Goal: Transaction & Acquisition: Book appointment/travel/reservation

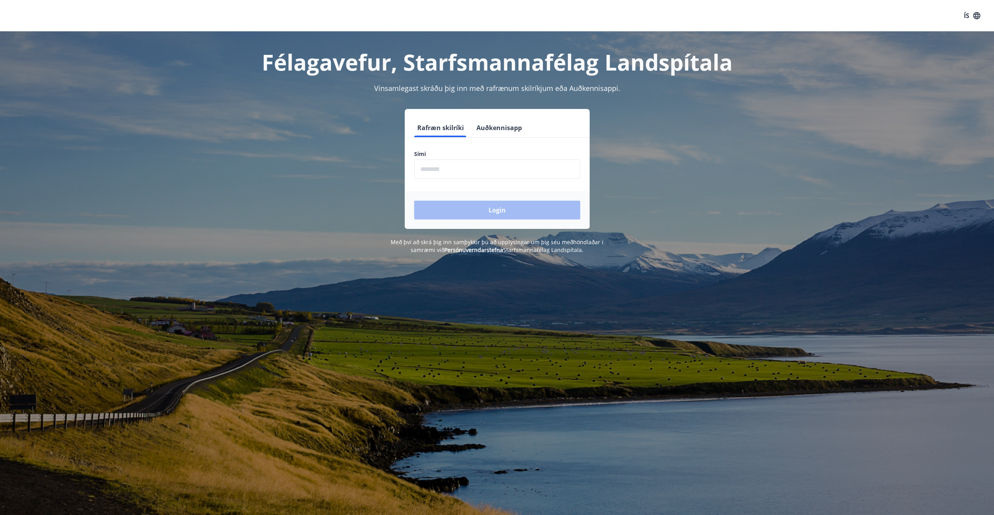
click at [490, 175] on input "phone" at bounding box center [497, 168] width 166 height 19
type input "********"
click at [481, 209] on button "Login" at bounding box center [497, 210] width 166 height 19
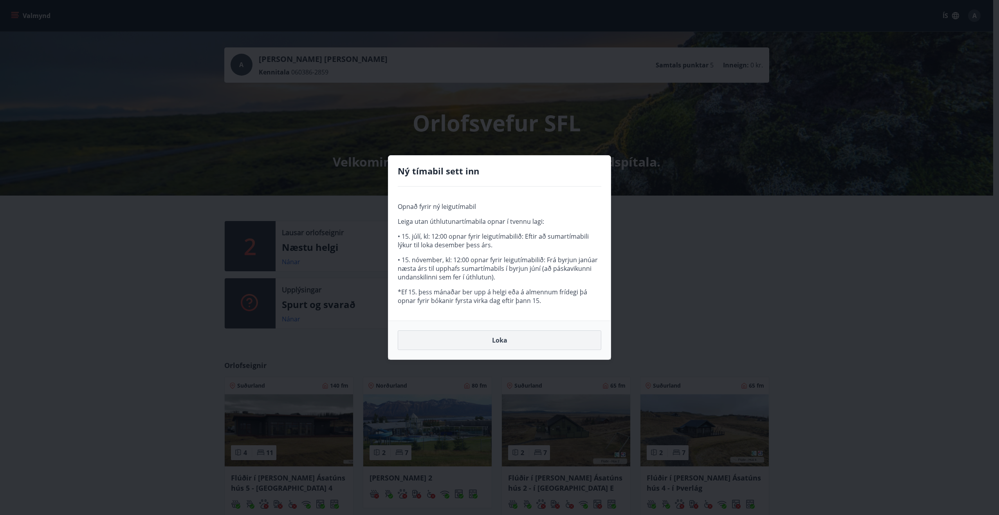
click at [503, 343] on button "Loka" at bounding box center [500, 340] width 204 height 20
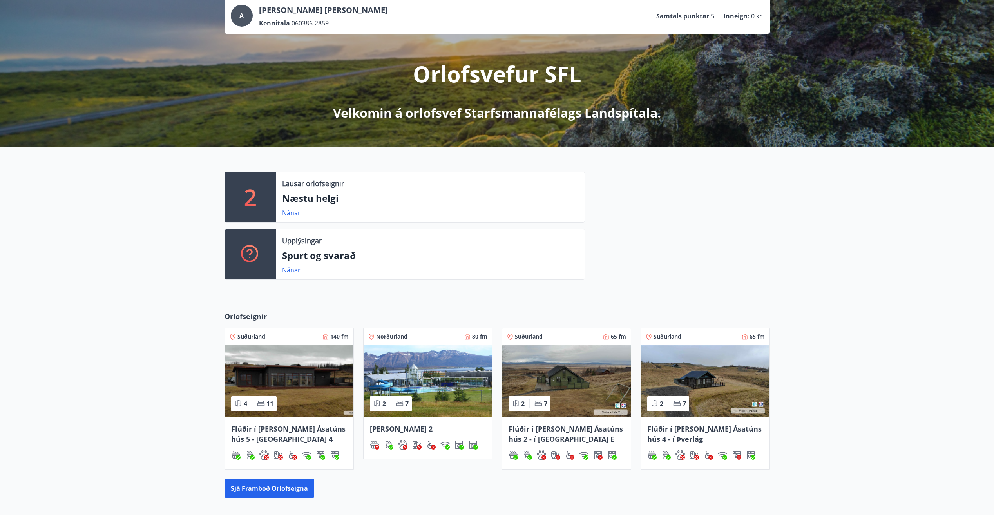
scroll to position [141, 0]
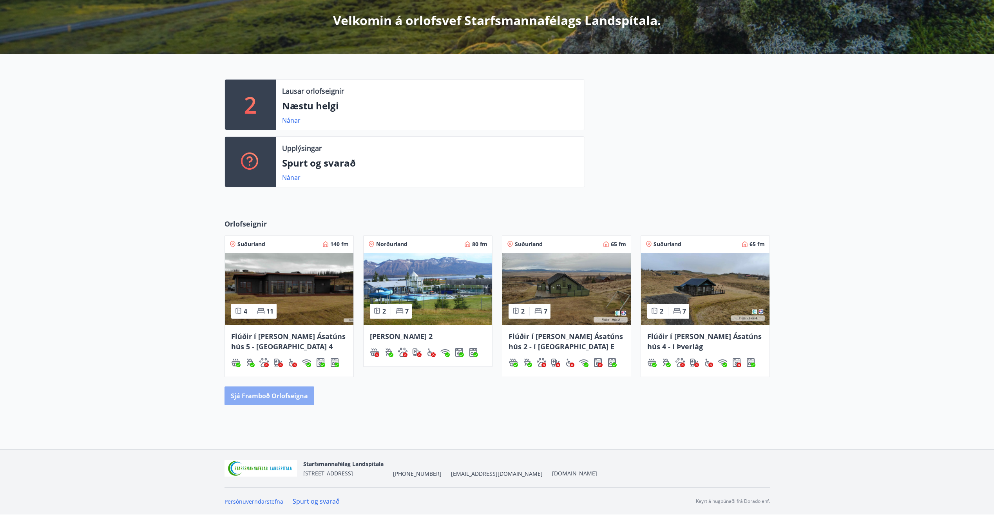
click at [285, 401] on button "Sjá framboð orlofseigna" at bounding box center [269, 395] width 90 height 19
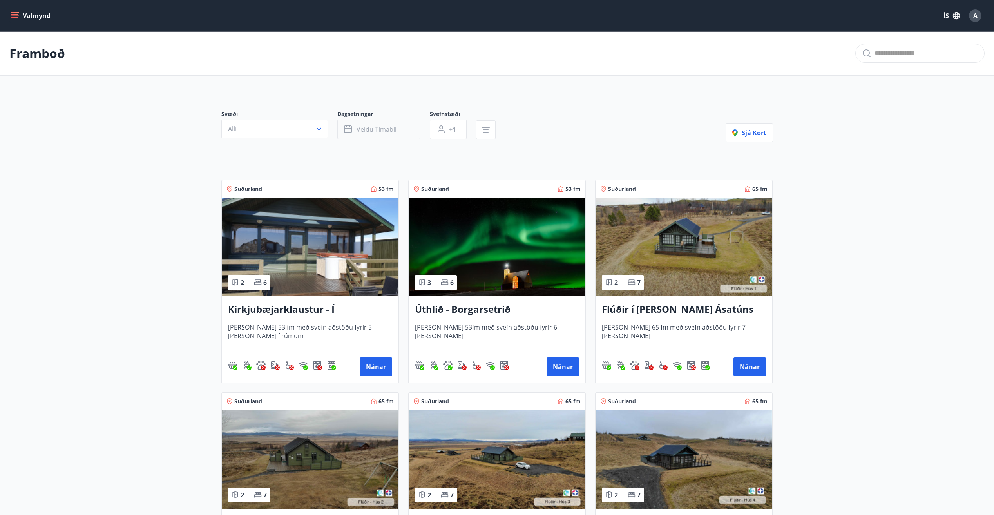
click at [390, 132] on span "Veldu tímabil" at bounding box center [376, 129] width 40 height 9
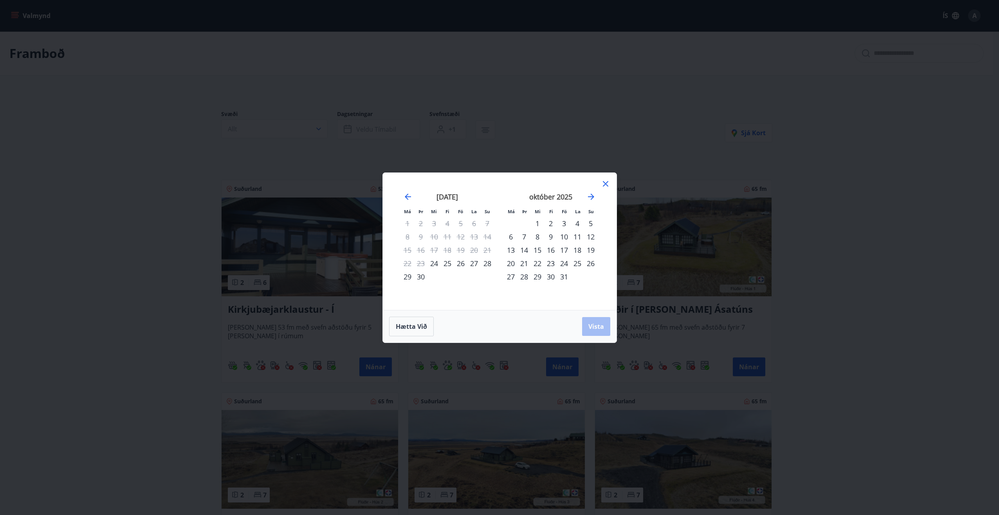
click at [561, 280] on div "31" at bounding box center [564, 276] width 13 height 13
click at [592, 197] on icon "Move forward to switch to the next month." at bounding box center [591, 196] width 9 height 9
click at [587, 224] on div "2" at bounding box center [590, 223] width 13 height 13
click at [599, 328] on span "Vista" at bounding box center [597, 326] width 16 height 9
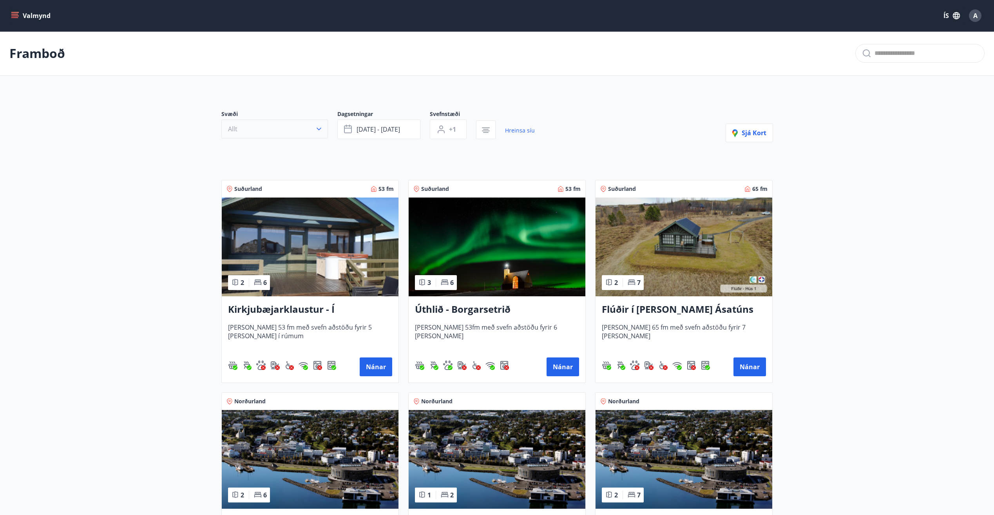
click at [322, 130] on icon "button" at bounding box center [319, 129] width 8 height 8
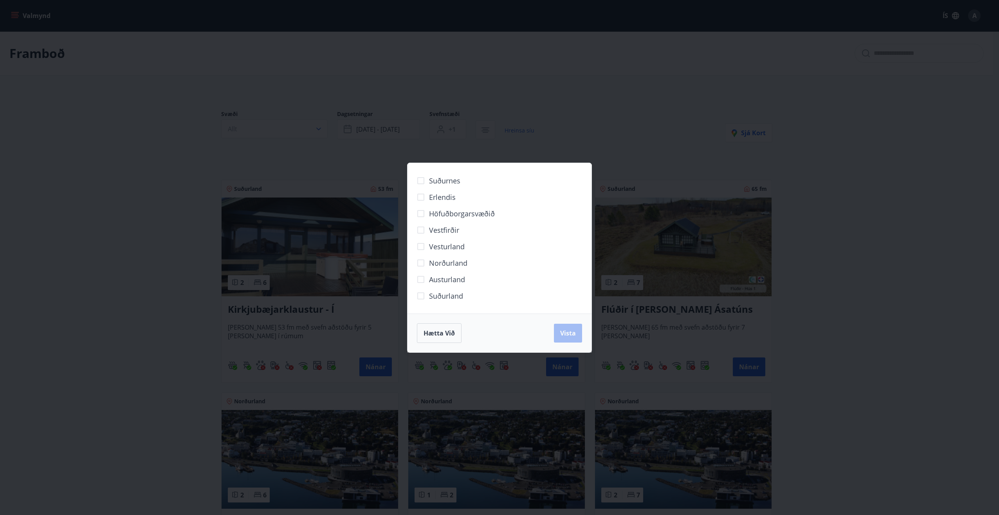
click at [445, 264] on span "Norðurland" at bounding box center [448, 263] width 38 height 10
click at [571, 336] on span "Vista" at bounding box center [568, 333] width 16 height 9
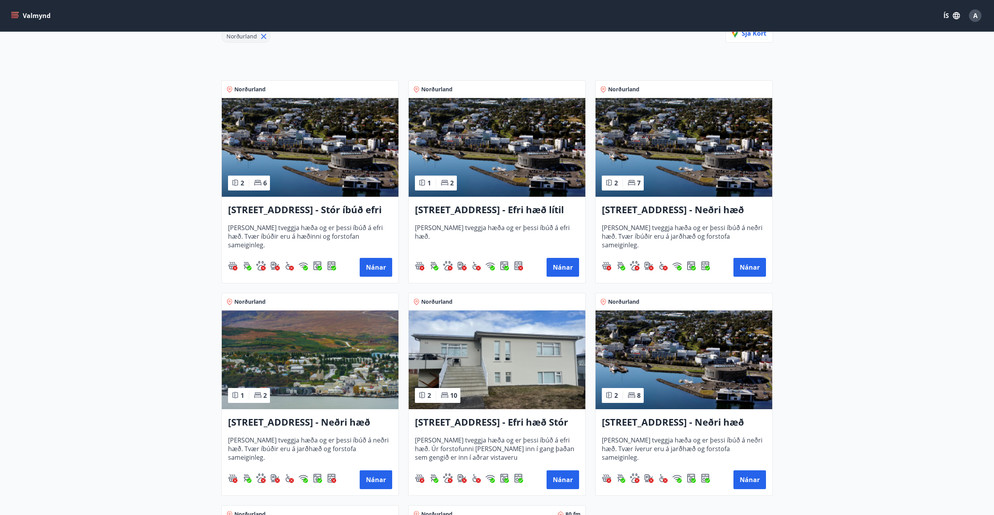
scroll to position [117, 0]
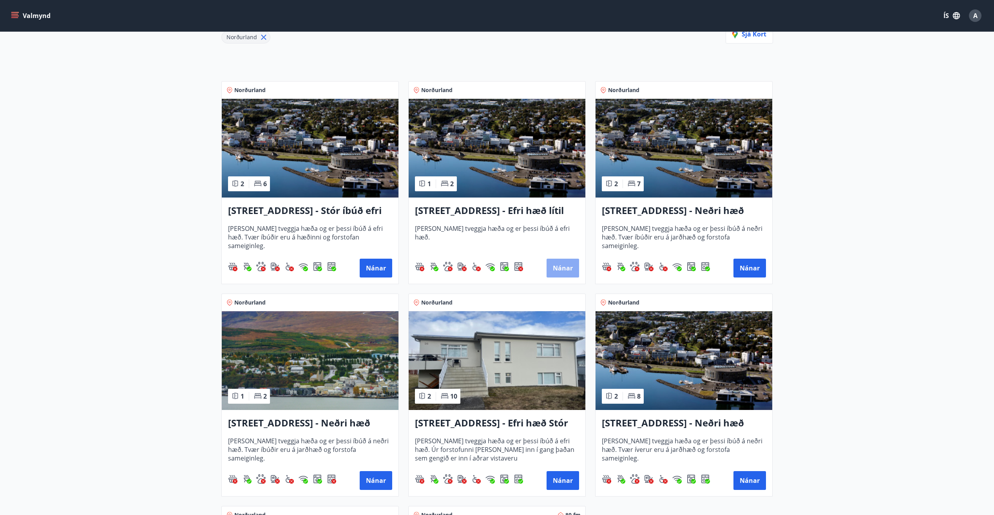
click at [560, 266] on button "Nánar" at bounding box center [562, 267] width 33 height 19
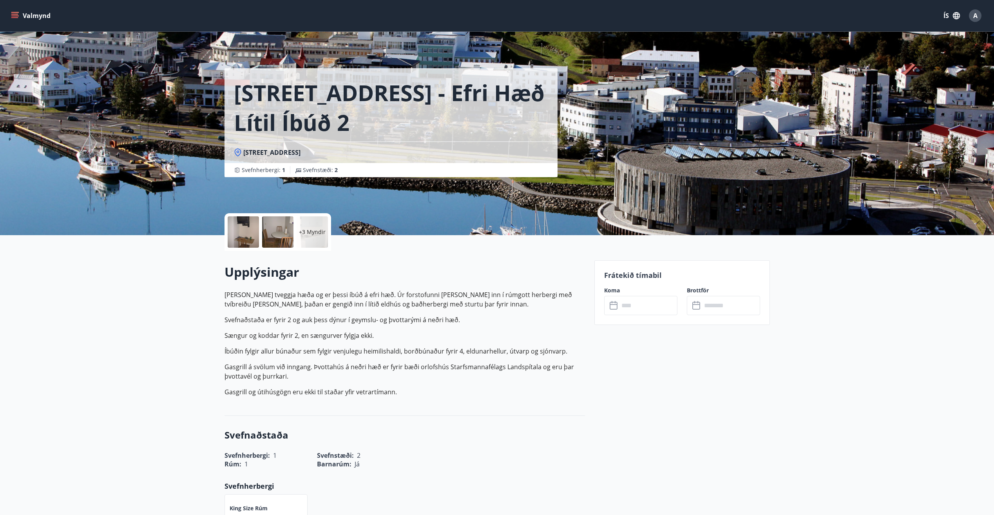
click at [633, 306] on input "text" at bounding box center [648, 305] width 58 height 19
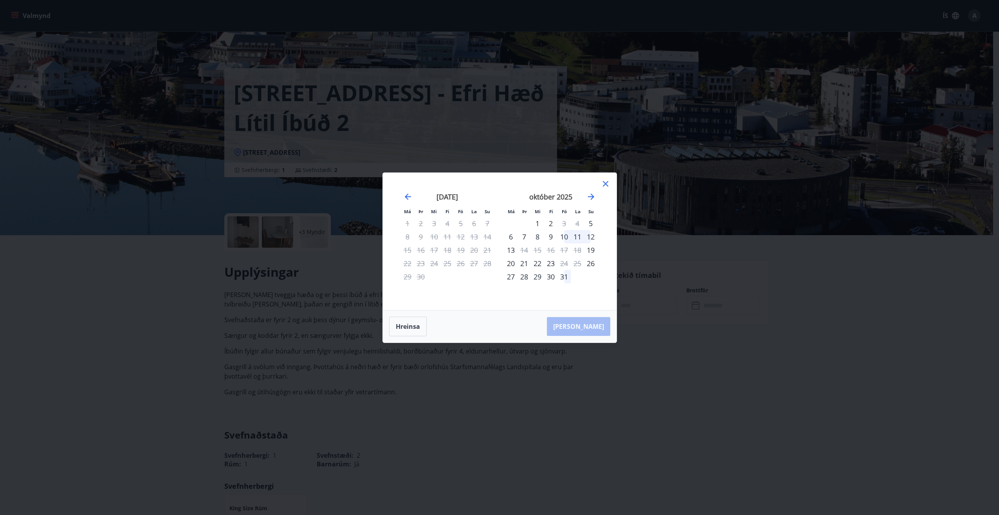
click at [562, 276] on div "31" at bounding box center [564, 276] width 13 height 13
click at [593, 195] on icon "Move forward to switch to the next month." at bounding box center [591, 196] width 6 height 6
click at [589, 222] on div "2" at bounding box center [590, 223] width 13 height 13
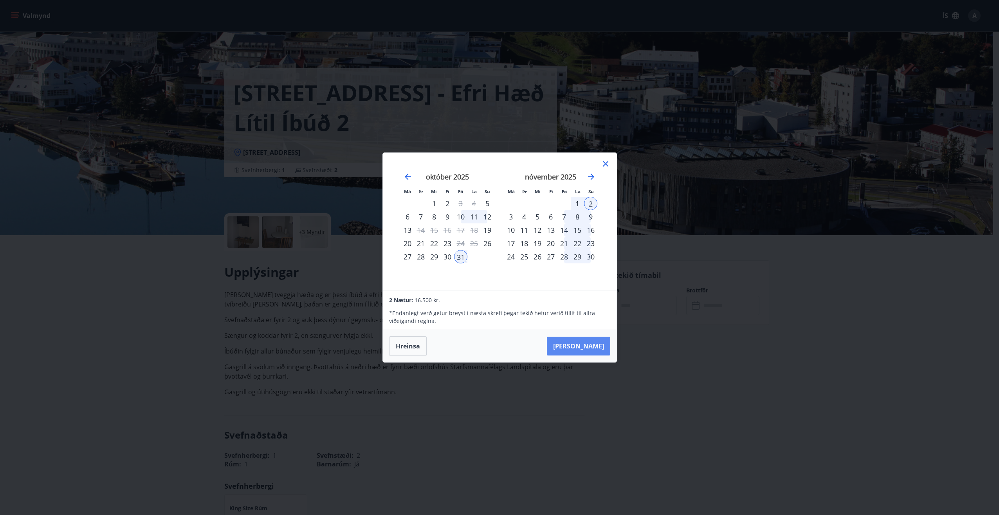
click at [596, 346] on button "Taka Frá" at bounding box center [578, 345] width 63 height 19
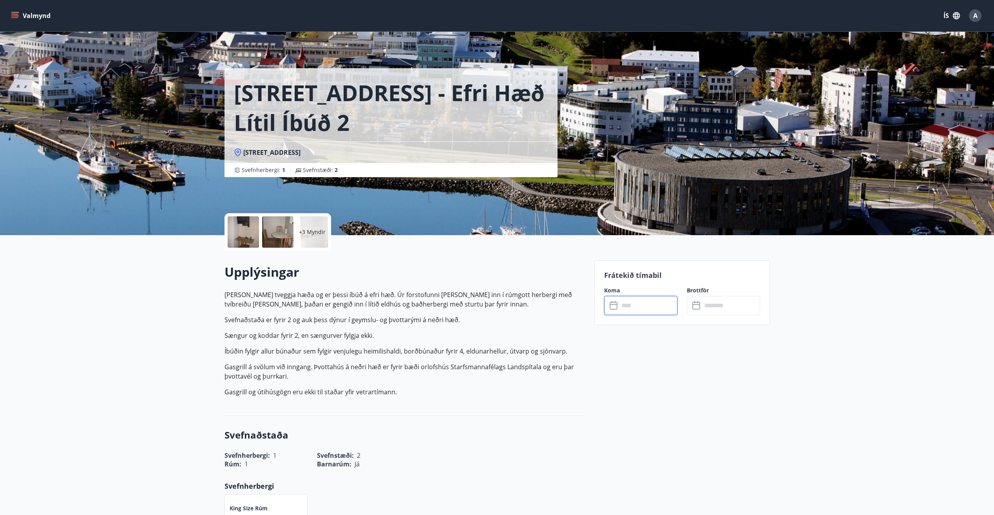
type input "******"
click at [729, 376] on button "Greiða" at bounding box center [723, 377] width 73 height 19
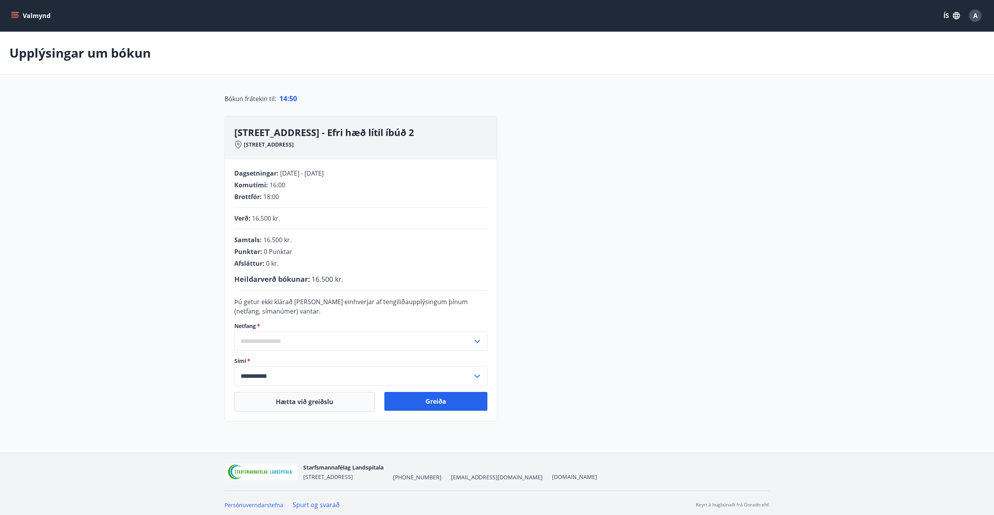
click at [278, 340] on input "text" at bounding box center [353, 340] width 238 height 19
click at [278, 360] on li "Skrá nýtt netfang" at bounding box center [361, 358] width 252 height 14
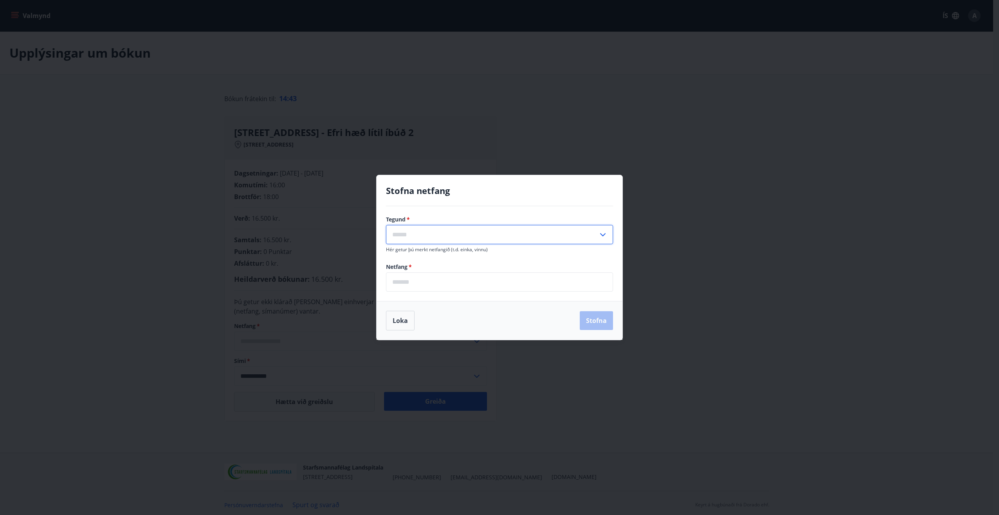
click at [431, 240] on input "text" at bounding box center [492, 234] width 212 height 19
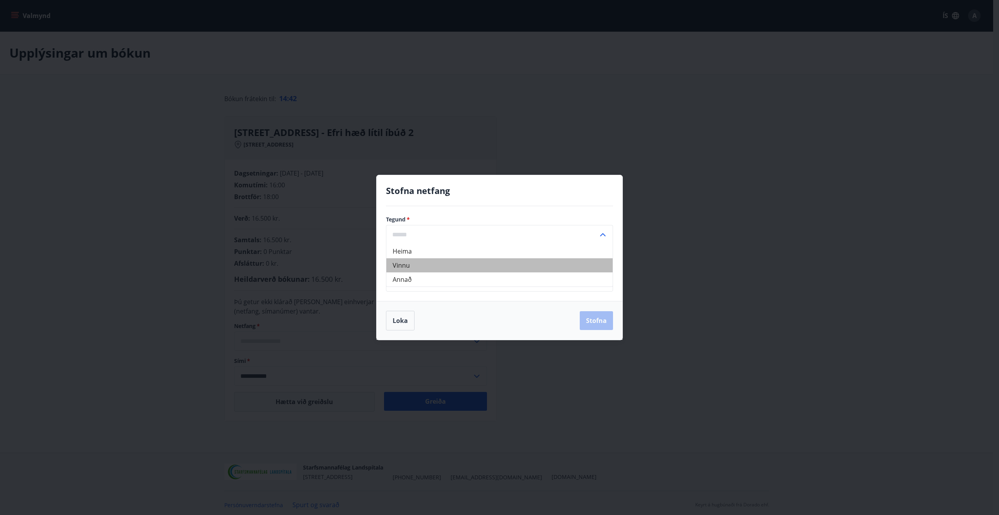
click at [421, 267] on li "Vinnu" at bounding box center [500, 265] width 226 height 14
type input "*****"
drag, startPoint x: 430, startPoint y: 286, endPoint x: 463, endPoint y: 286, distance: 33.3
click at [430, 286] on input "email" at bounding box center [499, 281] width 227 height 19
type input "**********"
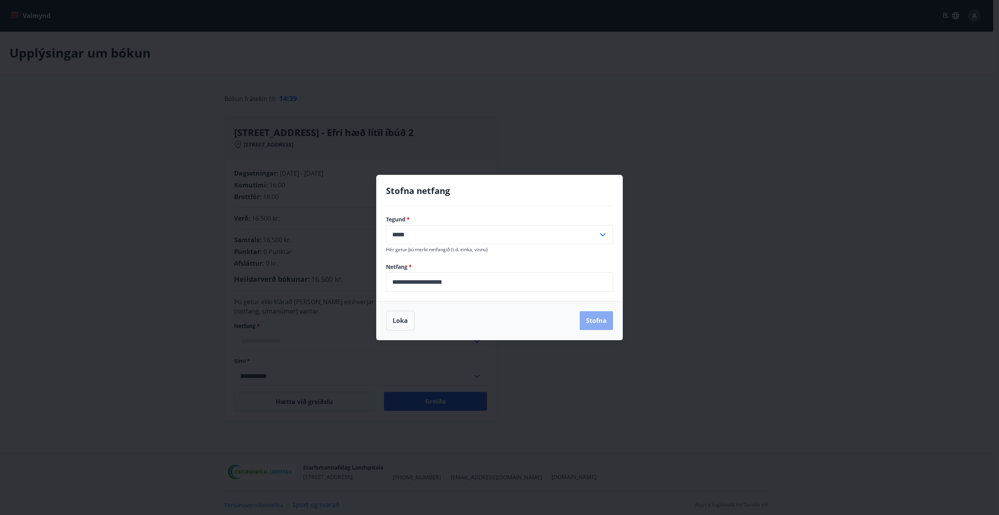
click at [588, 319] on button "Stofna" at bounding box center [596, 320] width 33 height 19
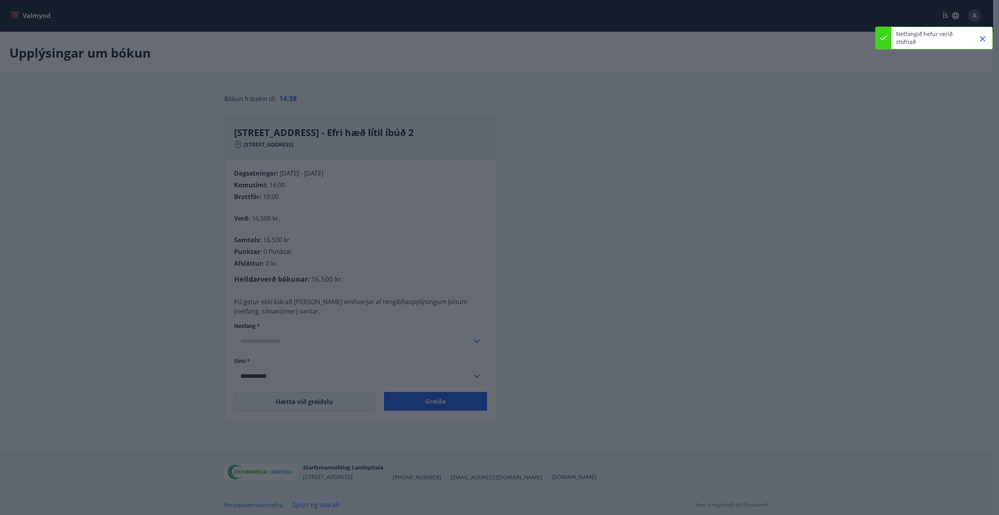
type input "**********"
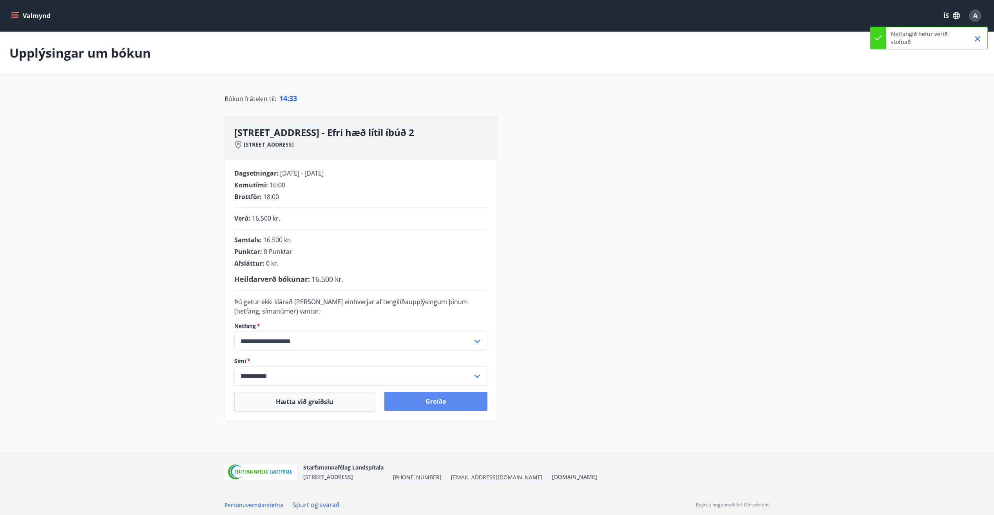
click at [434, 399] on button "Greiða" at bounding box center [435, 401] width 103 height 19
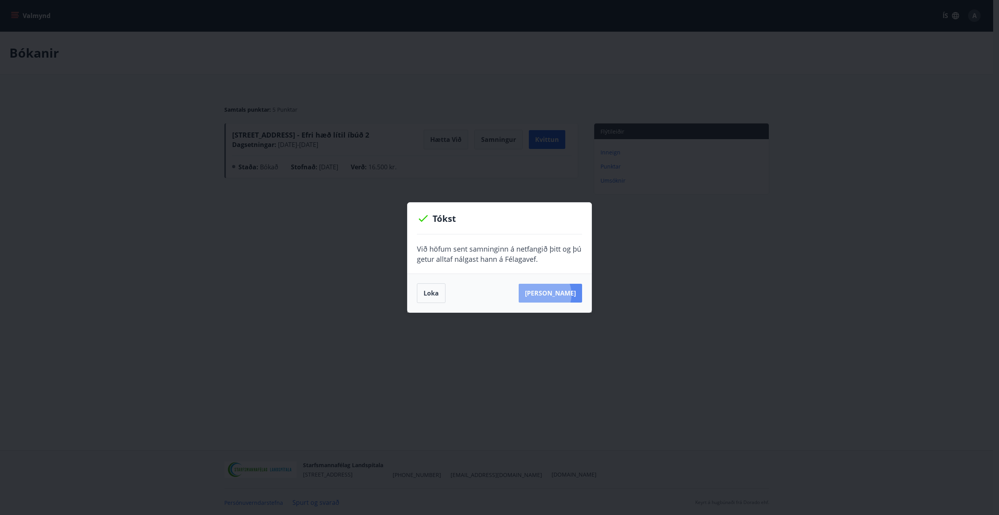
click at [554, 294] on button "Sjá samning" at bounding box center [550, 293] width 63 height 19
